Goal: Task Accomplishment & Management: Use online tool/utility

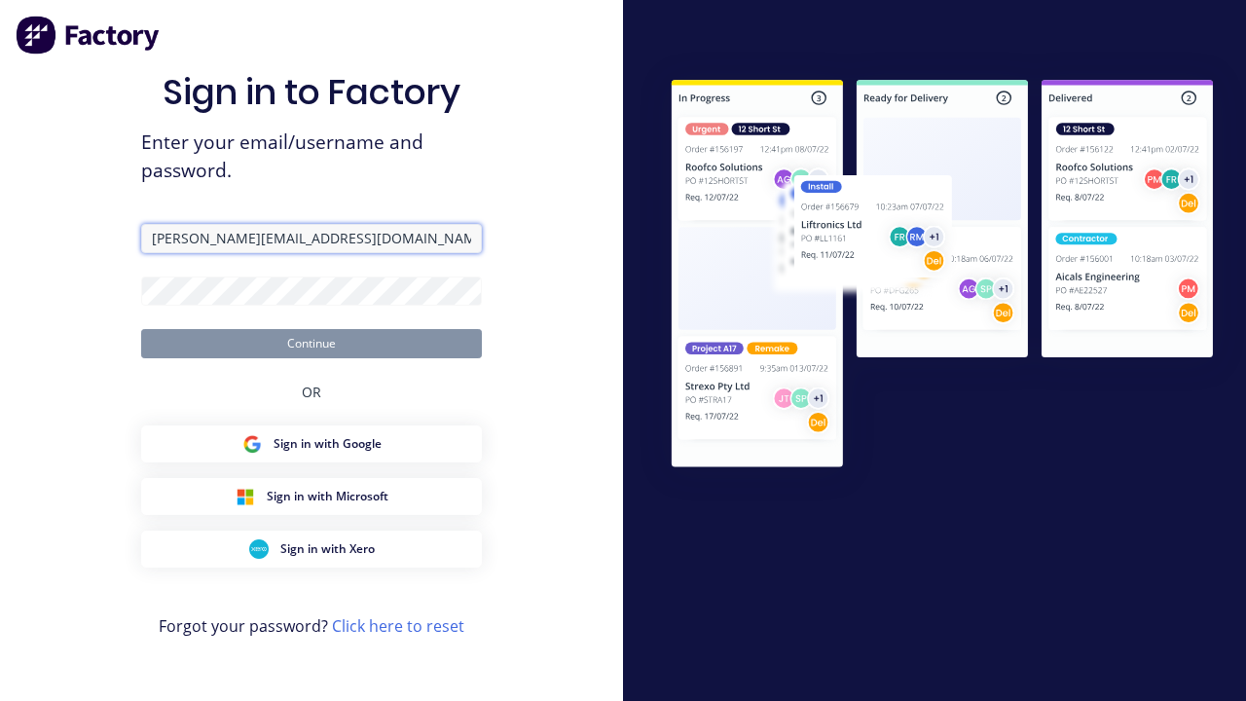
type input "[PERSON_NAME][EMAIL_ADDRESS][DOMAIN_NAME]"
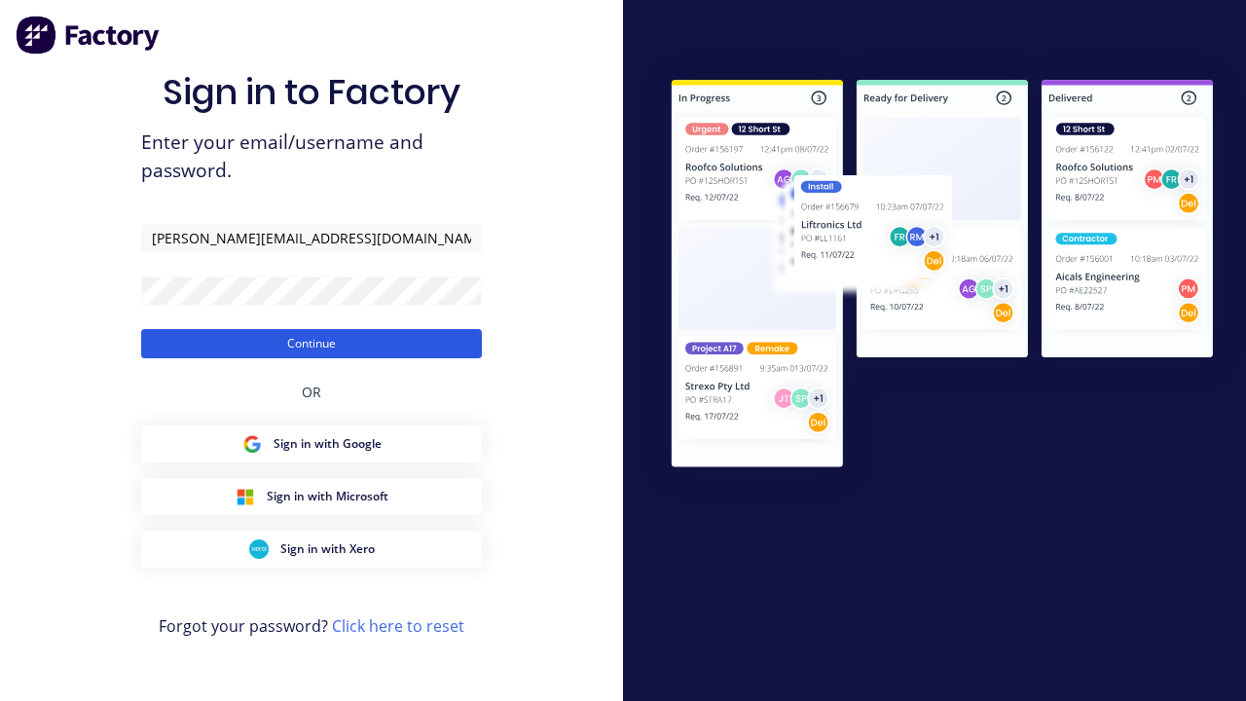
click at [311, 343] on button "Continue" at bounding box center [311, 343] width 341 height 29
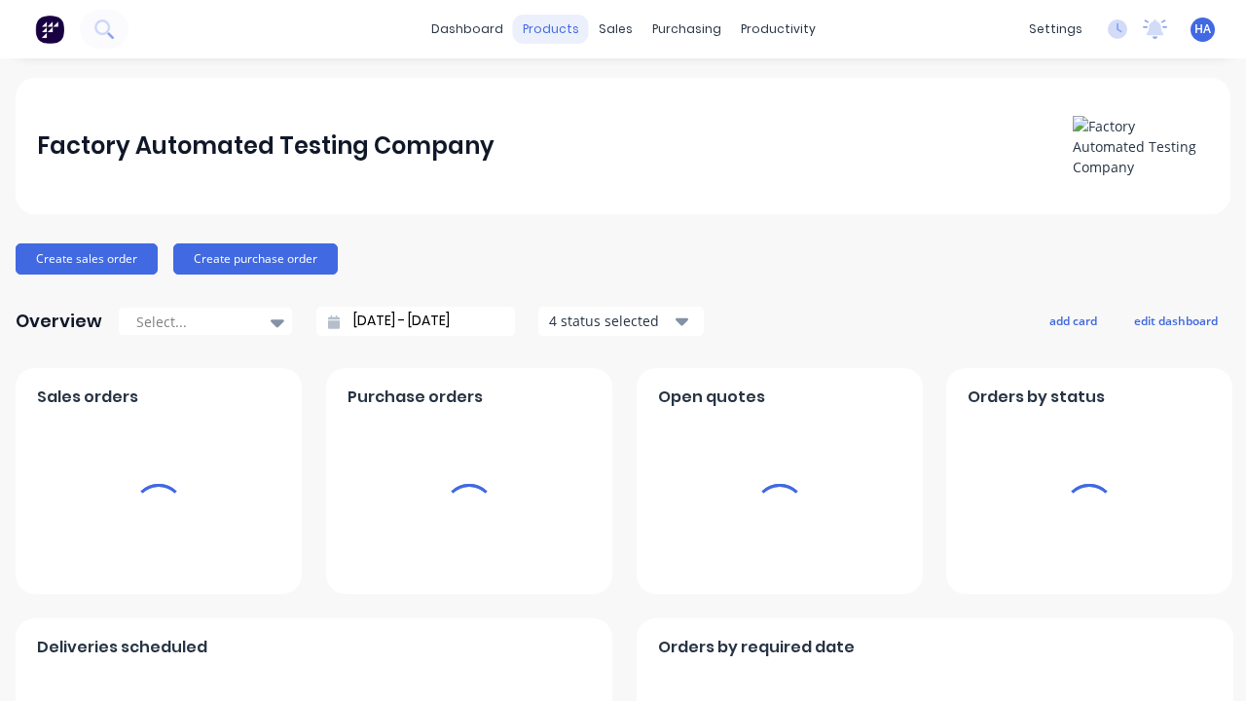
click at [558, 29] on div "products" at bounding box center [551, 29] width 76 height 29
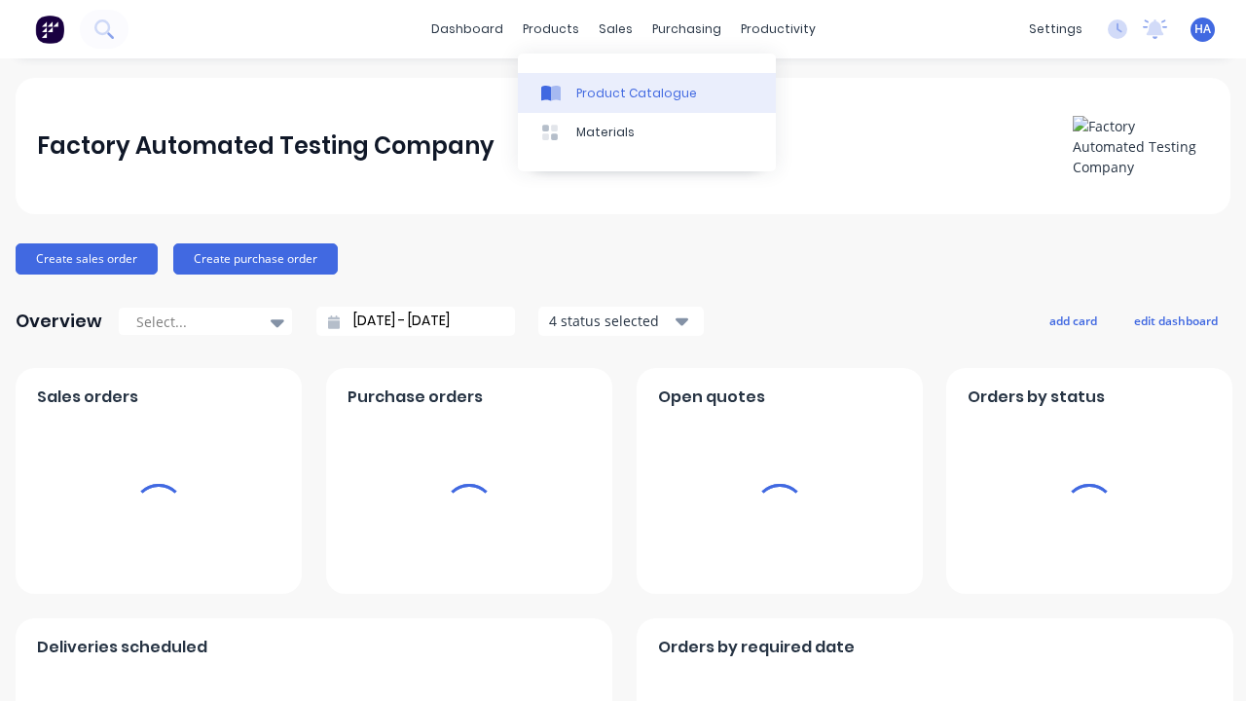
click at [646, 92] on div "Product Catalogue" at bounding box center [636, 94] width 121 height 18
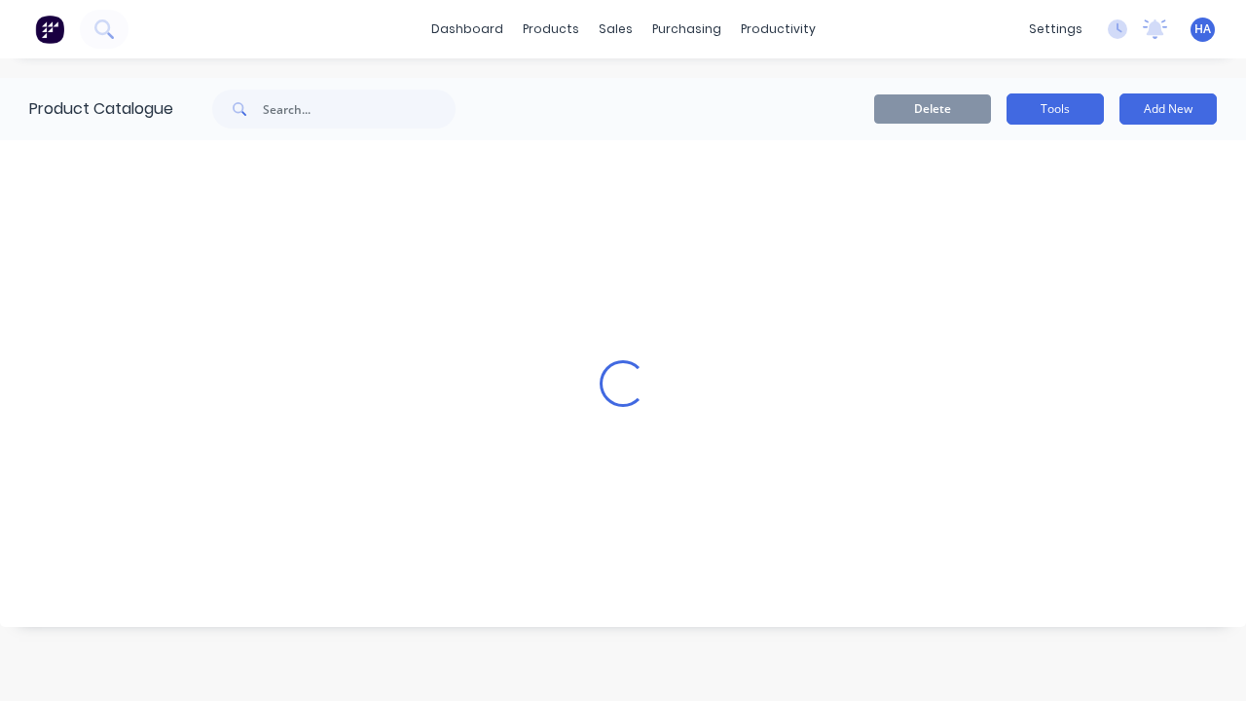
click at [1055, 109] on button "Tools" at bounding box center [1054, 108] width 97 height 31
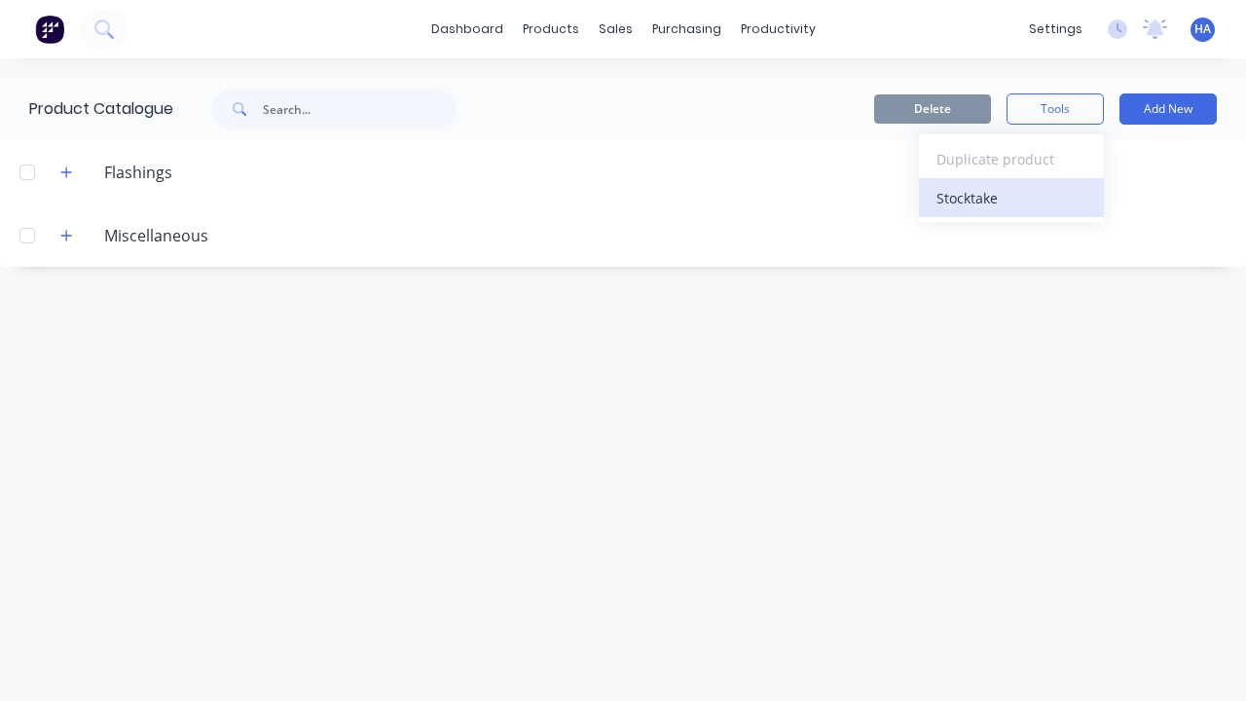
click at [1011, 198] on div "Stocktake" at bounding box center [1011, 198] width 150 height 28
